Goal: Task Accomplishment & Management: Use online tool/utility

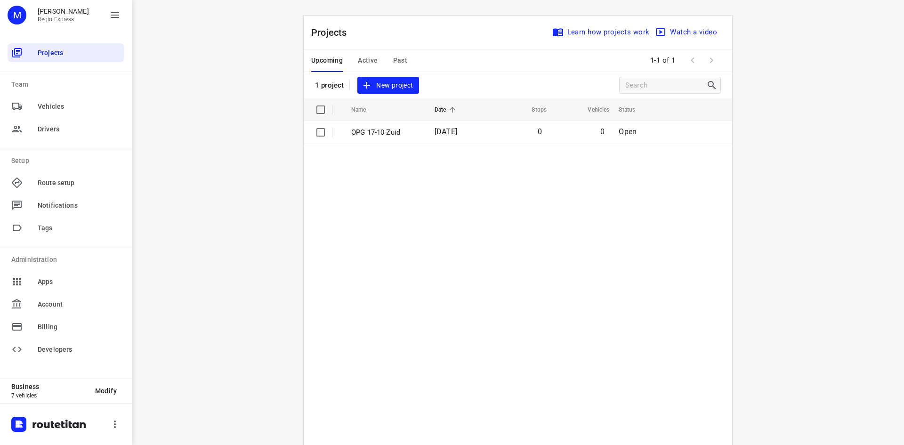
click at [363, 65] on span "Active" at bounding box center [368, 61] width 20 height 12
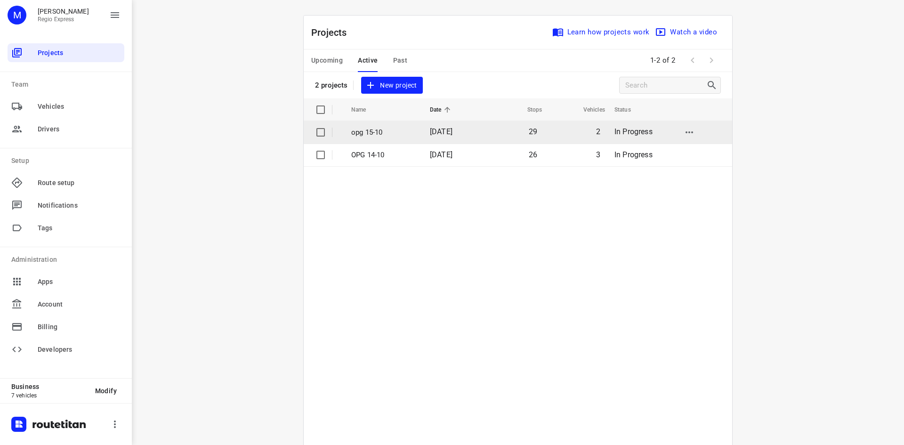
click at [554, 137] on td "2" at bounding box center [575, 132] width 63 height 23
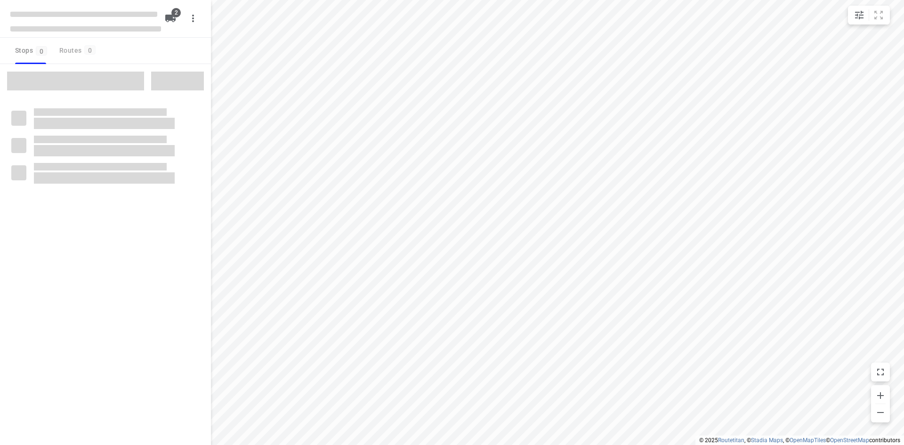
type input "distance"
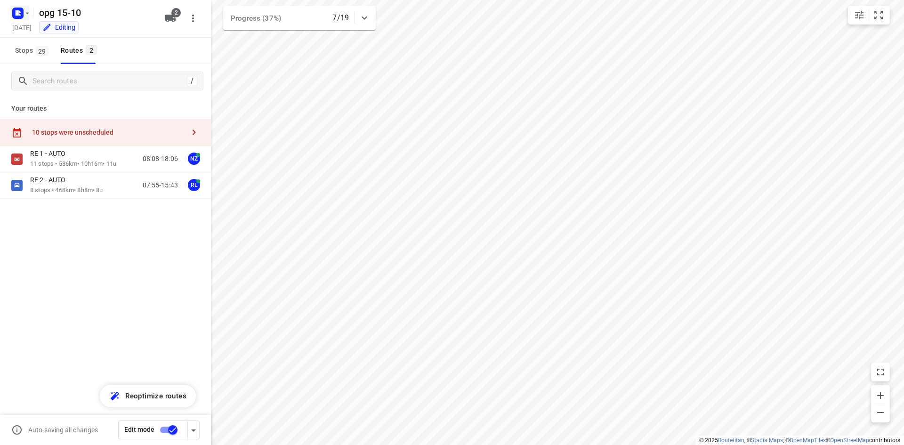
click at [22, 12] on rect "button" at bounding box center [17, 13] width 11 height 11
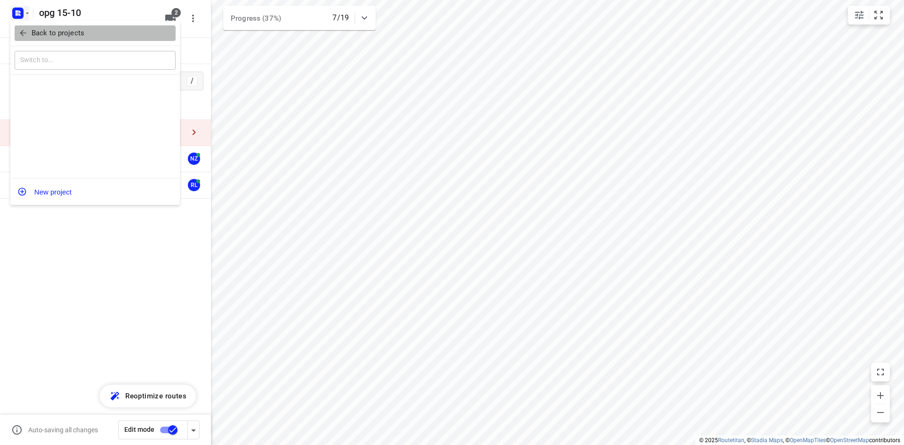
click at [29, 30] on span "Back to projects" at bounding box center [95, 33] width 154 height 11
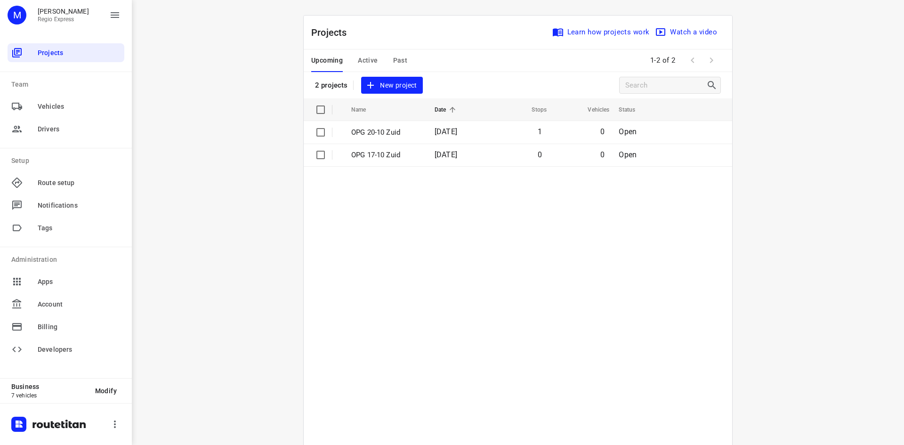
click at [370, 65] on span "Active" at bounding box center [368, 61] width 20 height 12
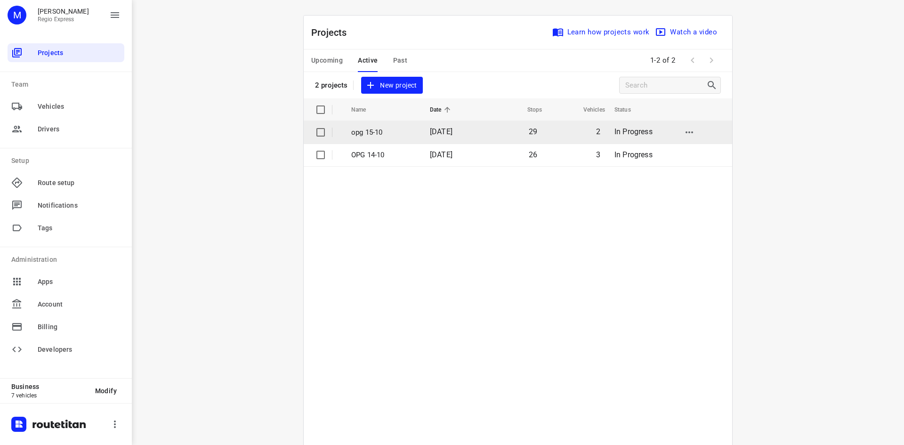
click at [424, 133] on td "[DATE]" at bounding box center [453, 132] width 61 height 23
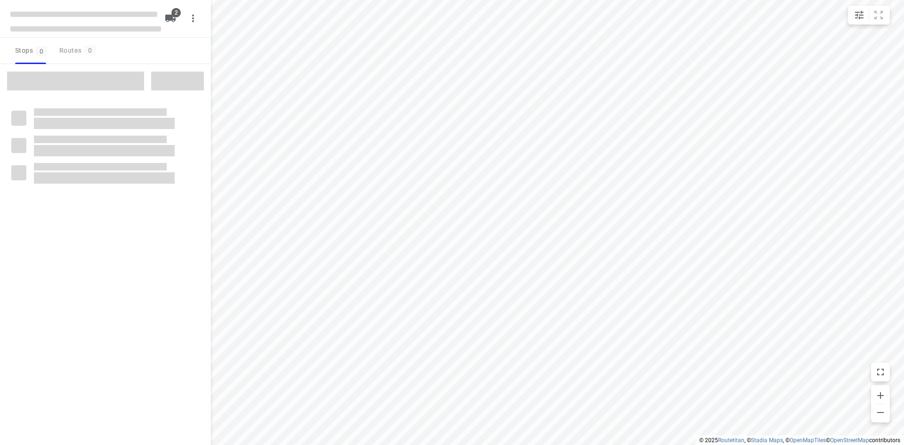
type input "distance"
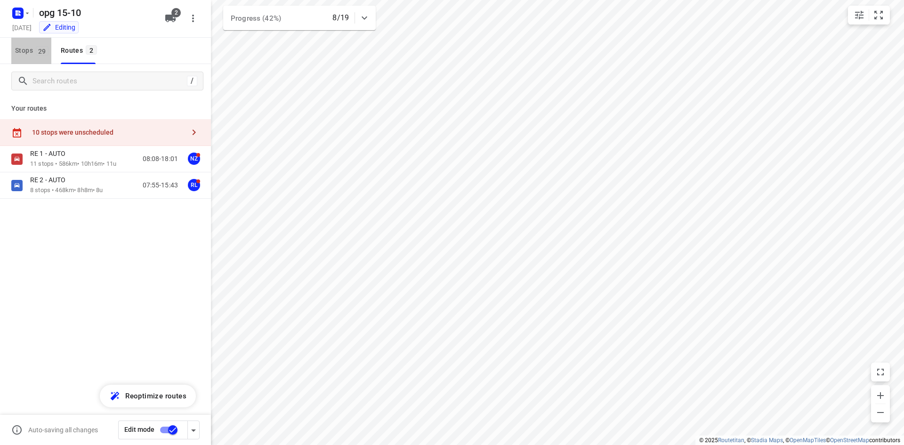
click at [49, 47] on span "Stops 29" at bounding box center [33, 51] width 36 height 12
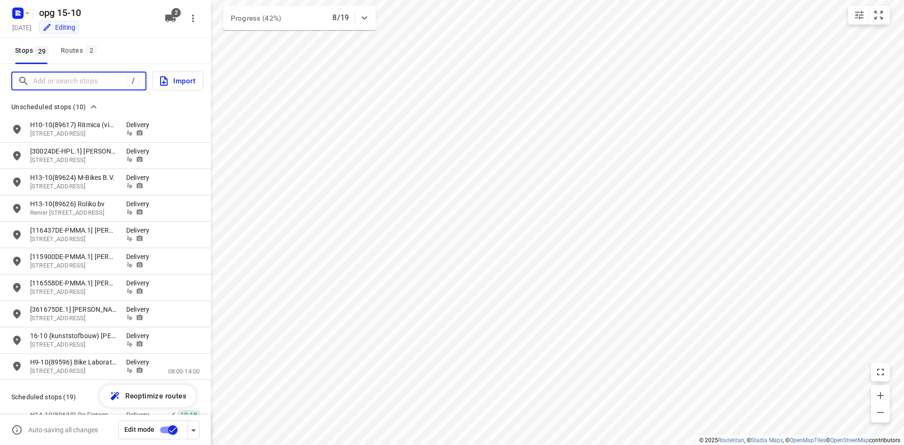
click at [65, 76] on input "Add or search stops" at bounding box center [80, 81] width 94 height 15
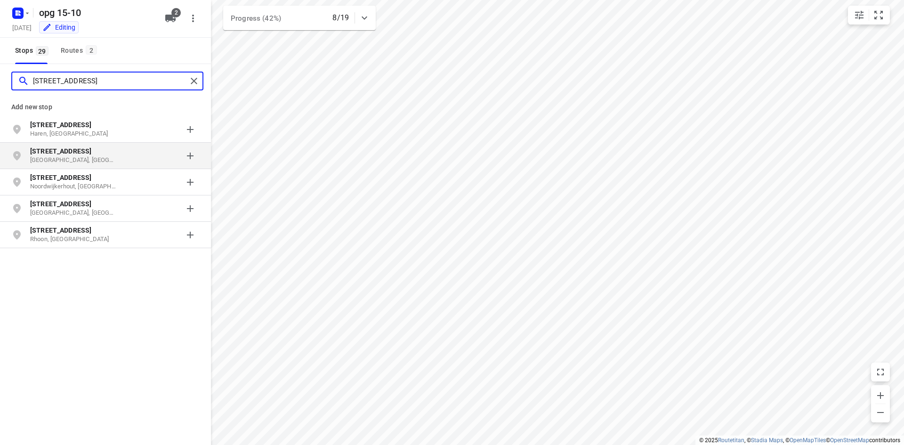
type input "[STREET_ADDRESS]"
click at [73, 151] on b "[STREET_ADDRESS]" at bounding box center [60, 151] width 61 height 8
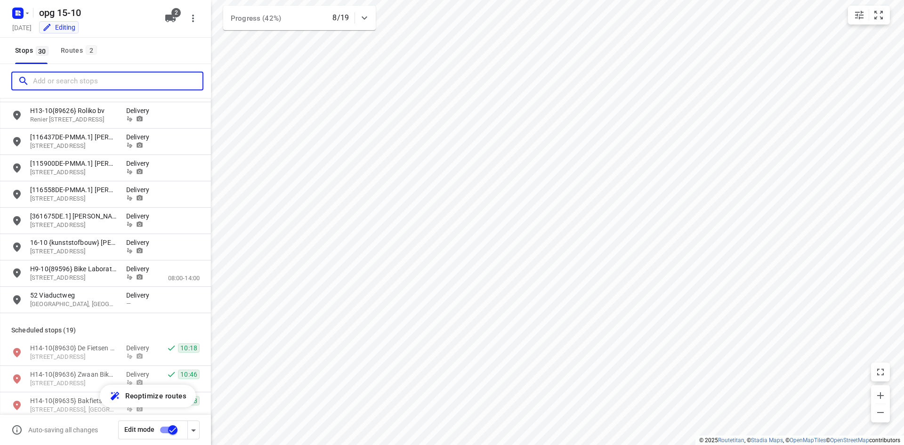
scroll to position [94, 0]
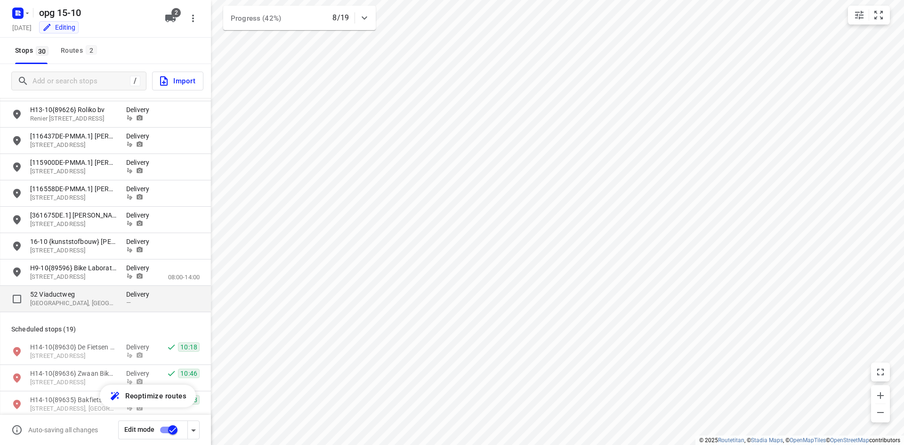
click at [129, 290] on p "Delivery" at bounding box center [140, 294] width 28 height 9
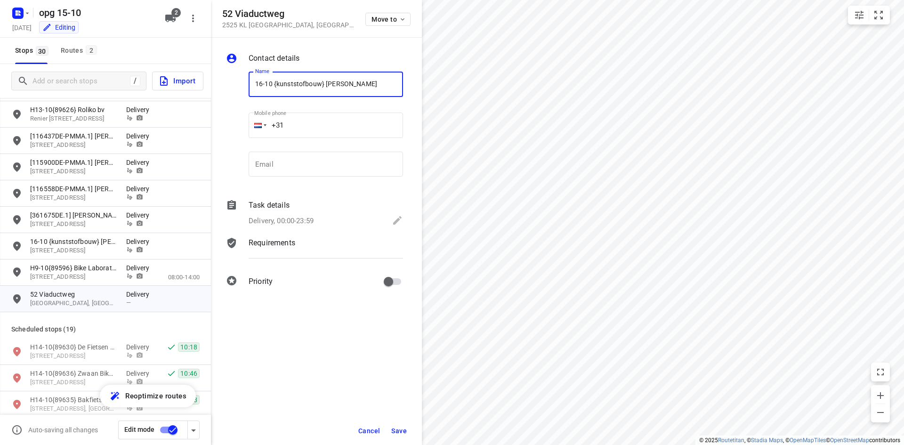
type input "16-10 {kunststofbouw} [PERSON_NAME]"
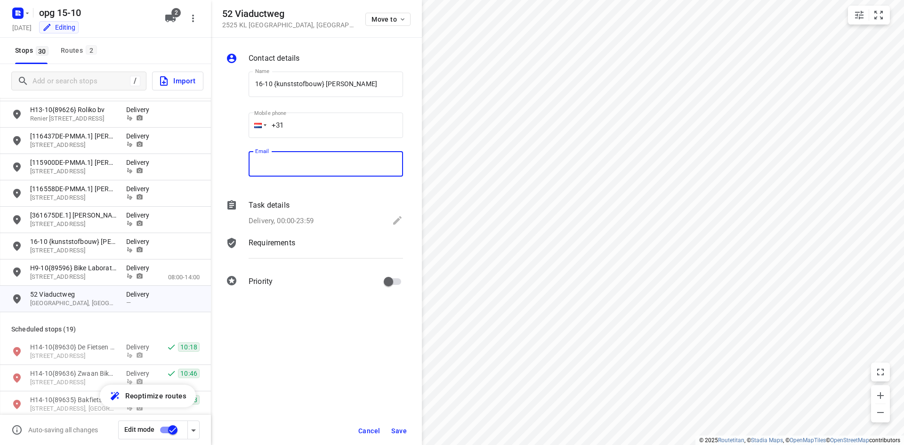
drag, startPoint x: 368, startPoint y: 171, endPoint x: 352, endPoint y: 172, distance: 16.0
click at [368, 171] on input "email" at bounding box center [326, 164] width 155 height 25
paste input "[EMAIL_ADDRESS][DOMAIN_NAME]"
type input "[EMAIL_ADDRESS][DOMAIN_NAME]"
click at [308, 119] on input "+31" at bounding box center [326, 125] width 155 height 25
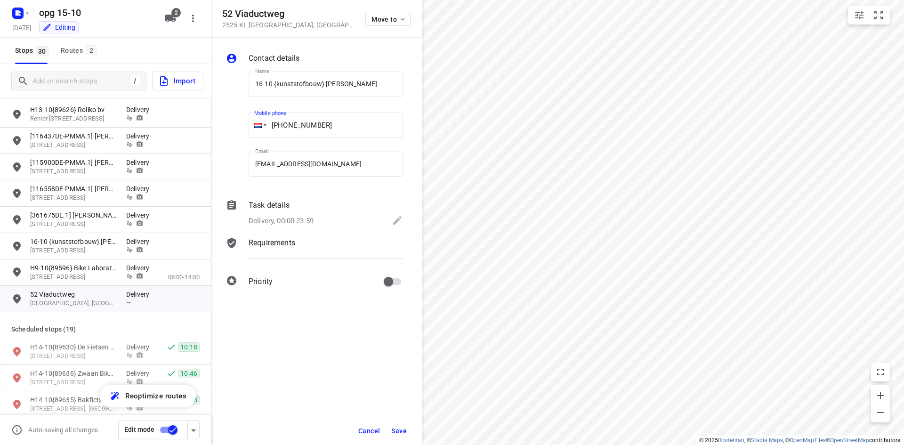
type input "[PHONE_NUMBER]"
click at [309, 206] on div "Task details" at bounding box center [326, 205] width 155 height 11
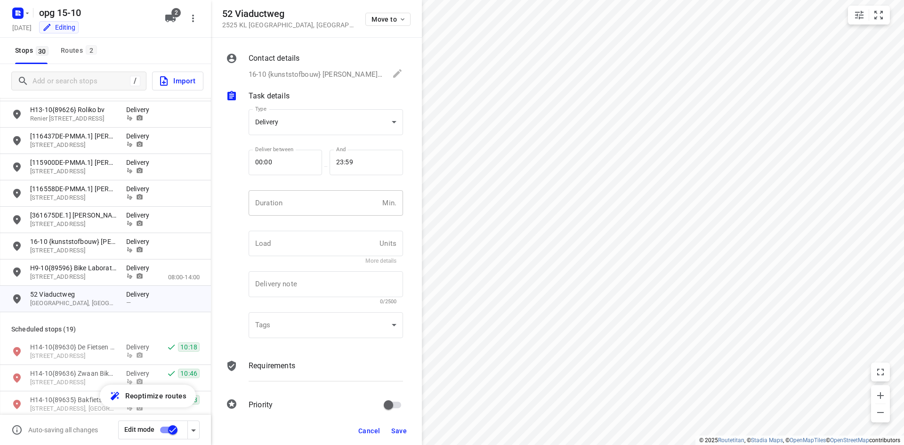
click at [297, 206] on input "number" at bounding box center [314, 202] width 130 height 25
type input "10"
type input "1"
click at [301, 360] on div "Requirements" at bounding box center [326, 374] width 158 height 32
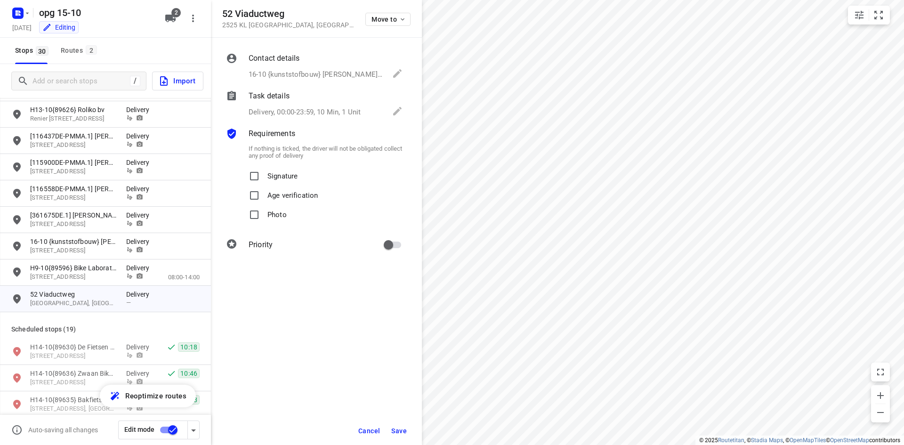
click at [275, 180] on span "Signature" at bounding box center [283, 176] width 30 height 19
click at [264, 180] on input "Signature" at bounding box center [254, 176] width 19 height 19
checkbox input "true"
click at [273, 216] on p "Photo" at bounding box center [277, 212] width 19 height 14
click at [264, 216] on input "Photo" at bounding box center [254, 214] width 19 height 19
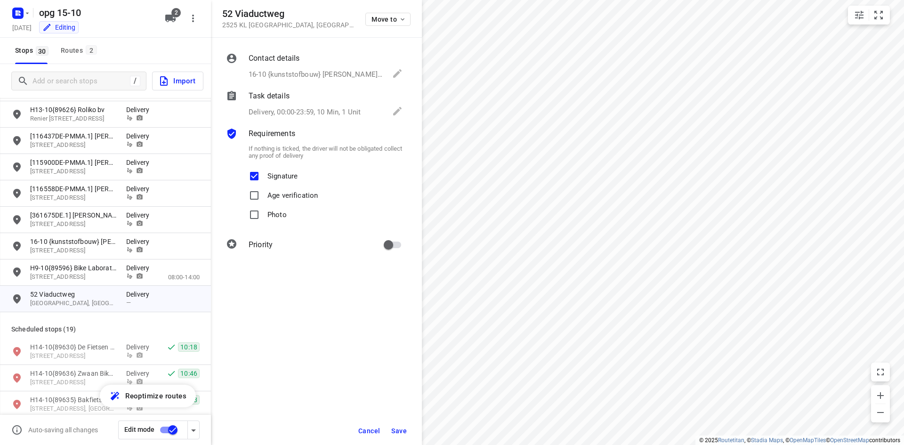
checkbox input "true"
click at [397, 243] on input "primary checkbox" at bounding box center [389, 245] width 54 height 18
checkbox input "true"
click at [399, 425] on button "Save" at bounding box center [399, 431] width 23 height 17
